Goal: Navigation & Orientation: Understand site structure

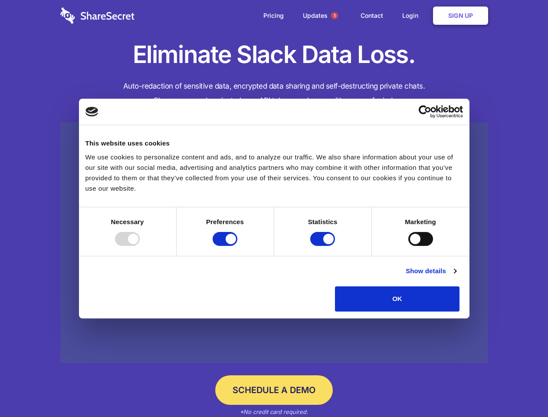
click at [140, 246] on div at bounding box center [127, 239] width 25 height 14
click at [238, 246] on input "Preferences" at bounding box center [225, 239] width 25 height 14
checkbox input "false"
click at [324, 246] on input "Statistics" at bounding box center [323, 239] width 25 height 14
checkbox input "false"
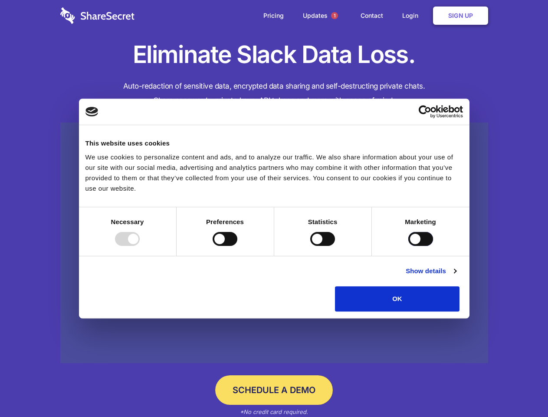
click at [409, 246] on input "Marketing" at bounding box center [421, 239] width 25 height 14
checkbox input "true"
